Goal: Task Accomplishment & Management: Manage account settings

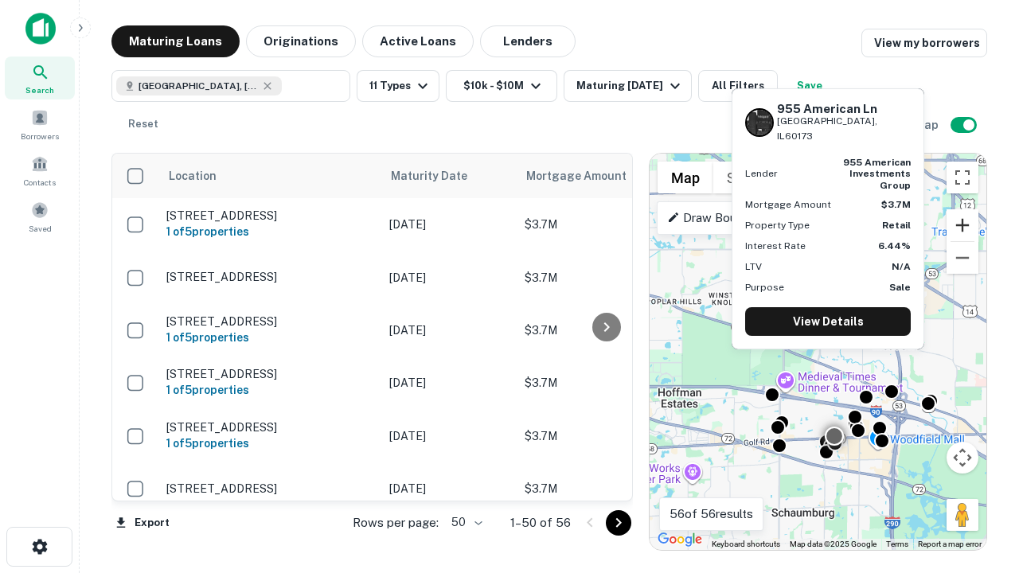
click at [962, 225] on button "Zoom in" at bounding box center [962, 225] width 32 height 32
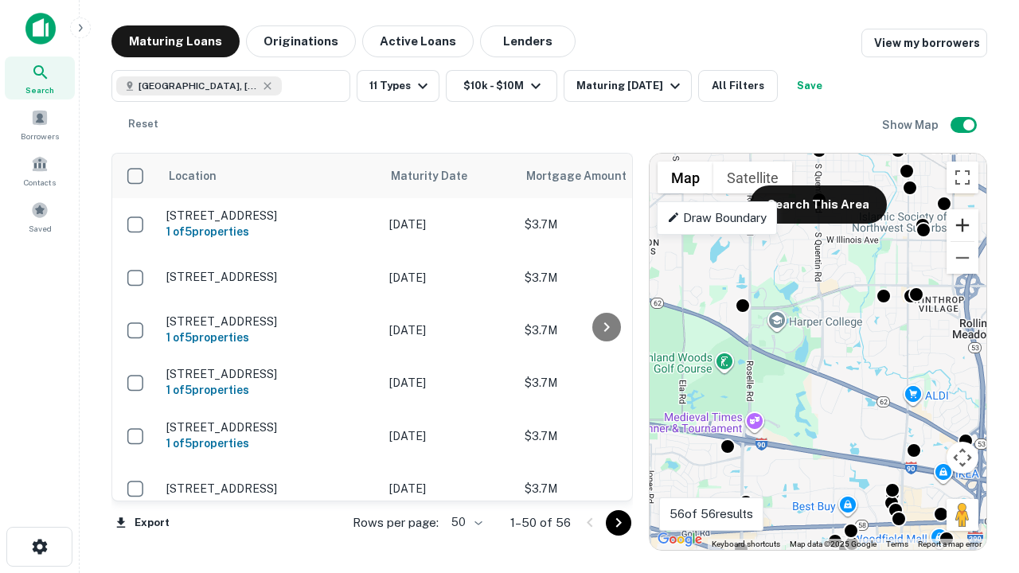
click at [962, 225] on button "Zoom in" at bounding box center [962, 225] width 32 height 32
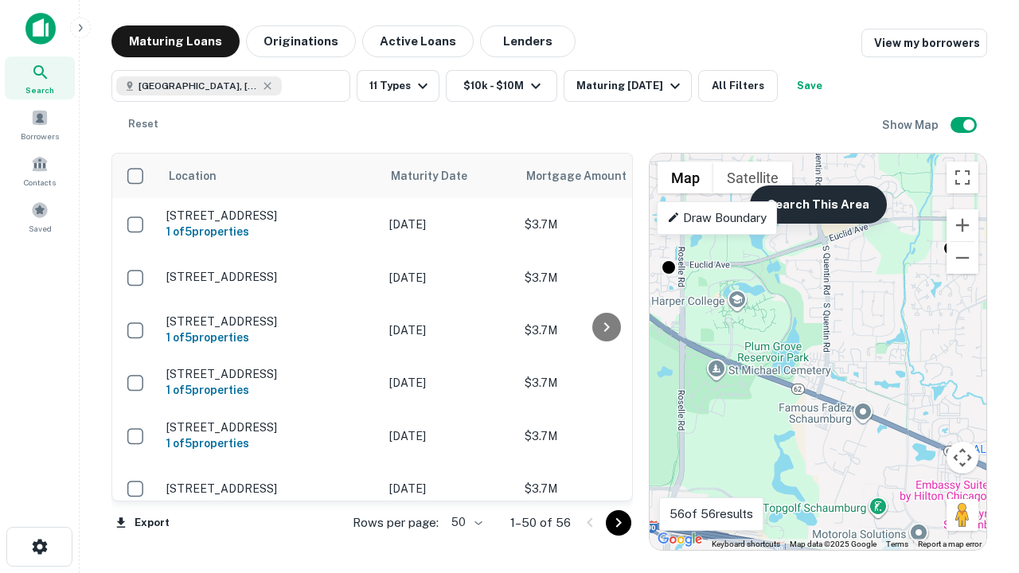
click at [817, 205] on button "Search This Area" at bounding box center [818, 204] width 137 height 38
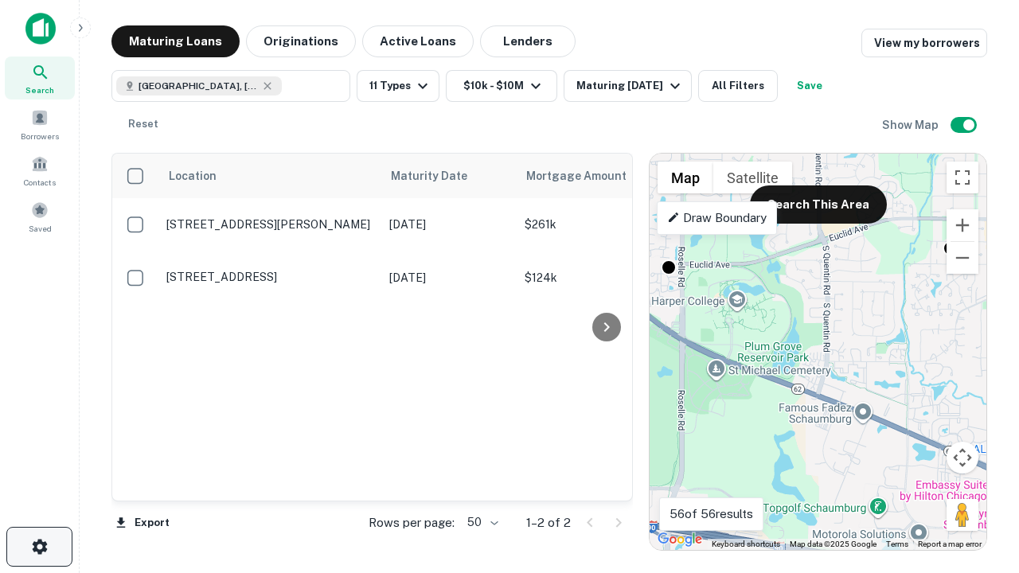
click at [39, 547] on icon "button" at bounding box center [39, 546] width 19 height 19
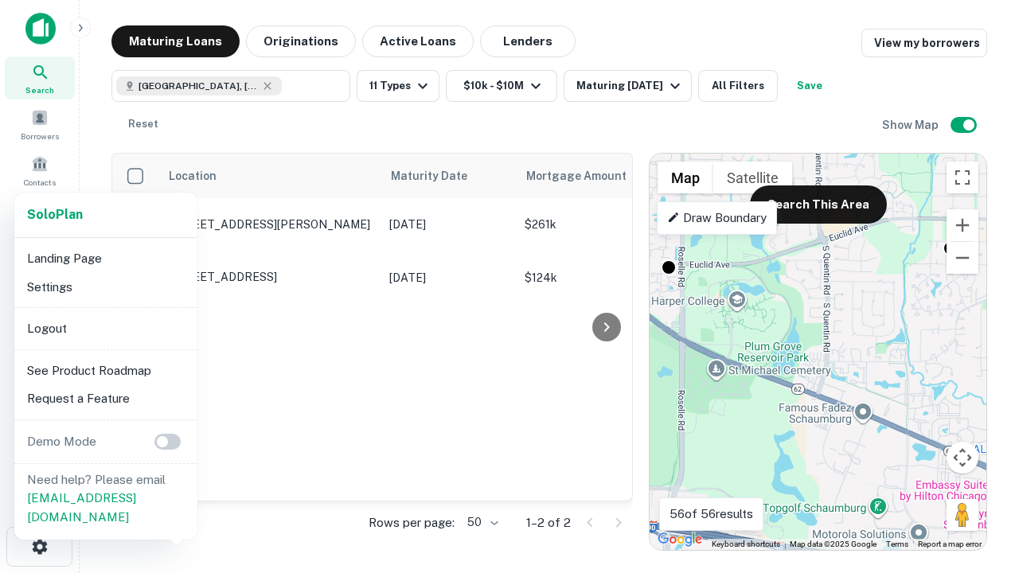
click at [105, 328] on li "Logout" at bounding box center [106, 328] width 170 height 29
